Goal: Information Seeking & Learning: Learn about a topic

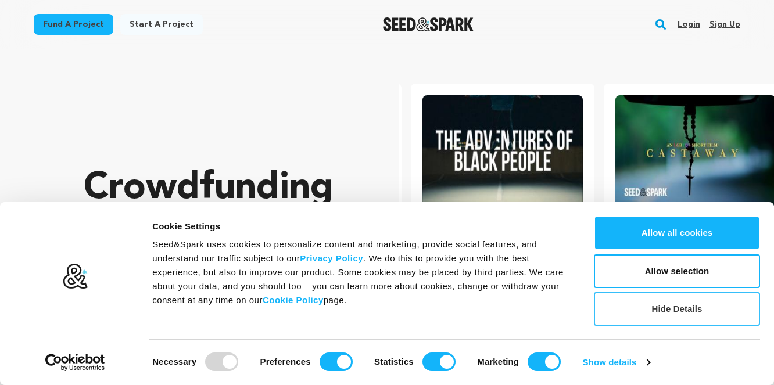
scroll to position [0, 202]
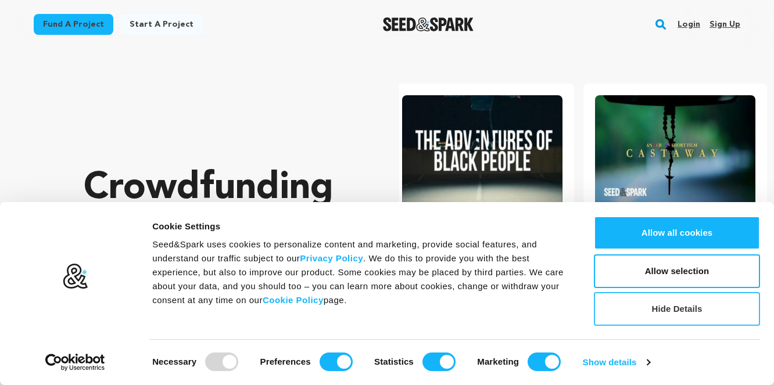
click at [669, 305] on button "Hide Details" at bounding box center [677, 309] width 166 height 34
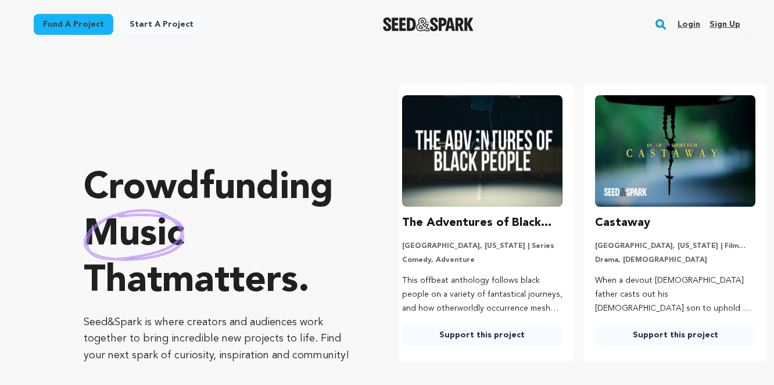
click at [659, 24] on rect "button" at bounding box center [661, 24] width 14 height 14
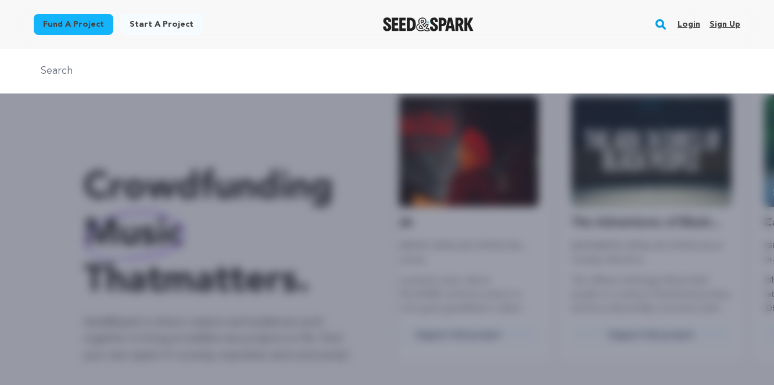
scroll to position [0, 0]
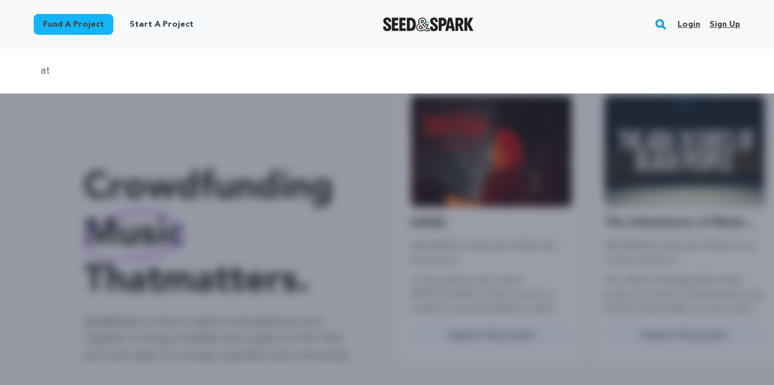
type input "a"
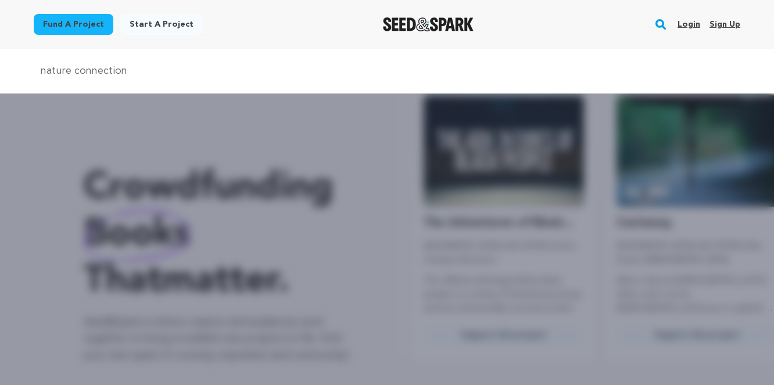
type input "nature connection"
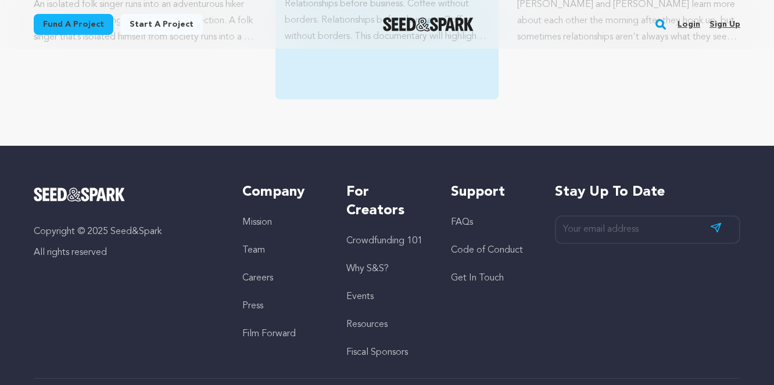
scroll to position [704, 0]
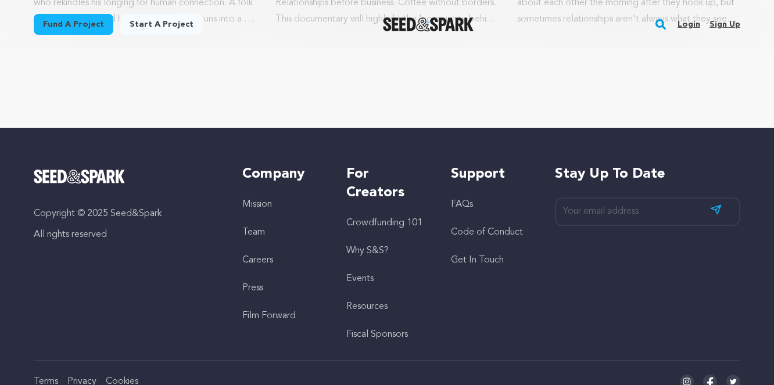
click at [382, 247] on link "Why S&S?" at bounding box center [367, 250] width 42 height 9
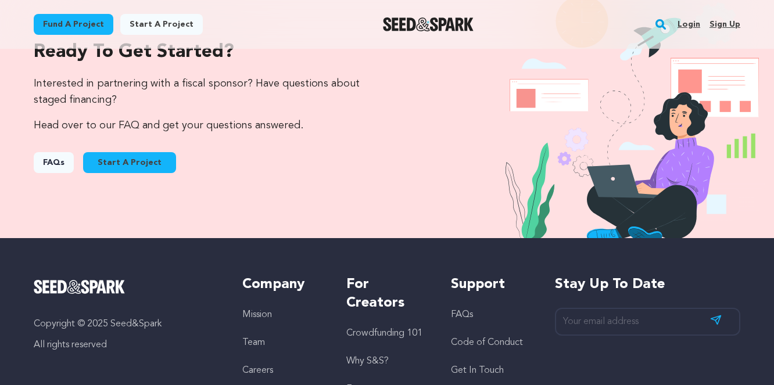
scroll to position [1225, 0]
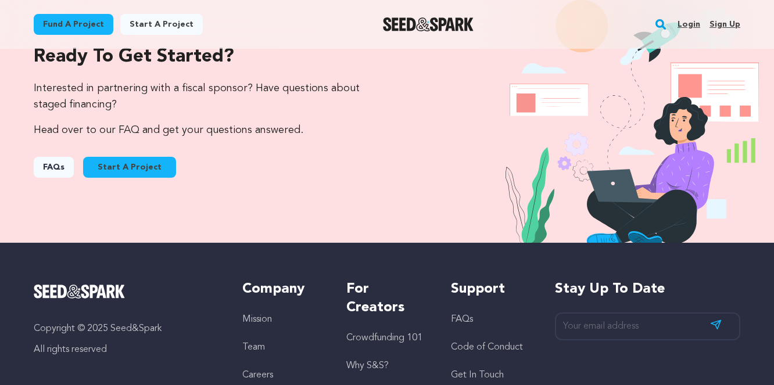
click at [55, 165] on link "FAQs" at bounding box center [54, 167] width 40 height 21
